Goal: Complete application form: Complete application form

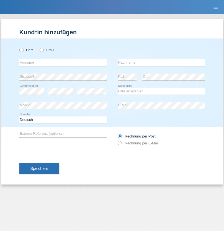
radio input "true"
click at [63, 63] on input "text" at bounding box center [62, 62] width 87 height 7
type input "[PERSON_NAME]"
click at [161, 63] on input "text" at bounding box center [161, 62] width 87 height 7
type input "Gashi"
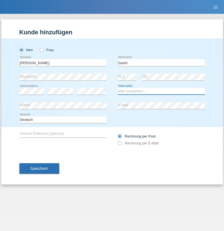
select select "CH"
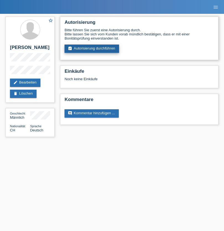
click at [92, 49] on link "assignment_turned_in Autorisierung durchführen" at bounding box center [92, 49] width 55 height 8
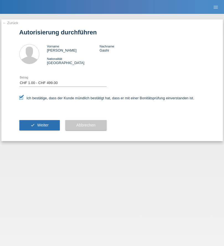
select select "1"
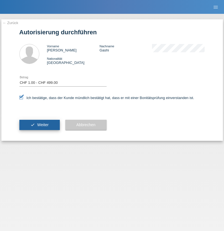
click at [39, 125] on span "Weiter" at bounding box center [42, 125] width 11 height 4
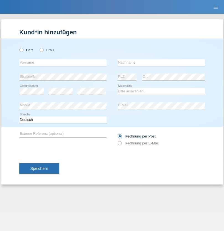
radio input "true"
click at [63, 63] on input "text" at bounding box center [62, 62] width 87 height 7
type input "[PERSON_NAME]"
click at [161, 63] on input "text" at bounding box center [161, 62] width 87 height 7
type input "Hasani"
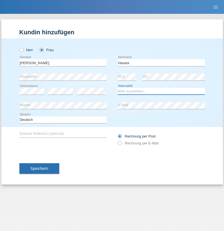
select select "XK"
select select "C"
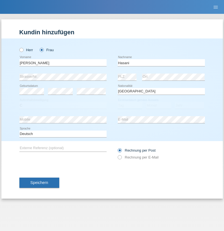
select select "25"
select select "06"
select select "1993"
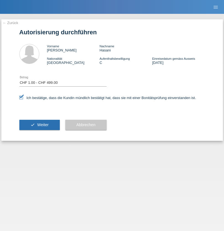
select select "1"
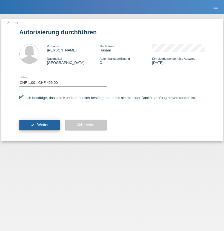
click at [39, 125] on span "Weiter" at bounding box center [42, 125] width 11 height 4
